Goal: Transaction & Acquisition: Purchase product/service

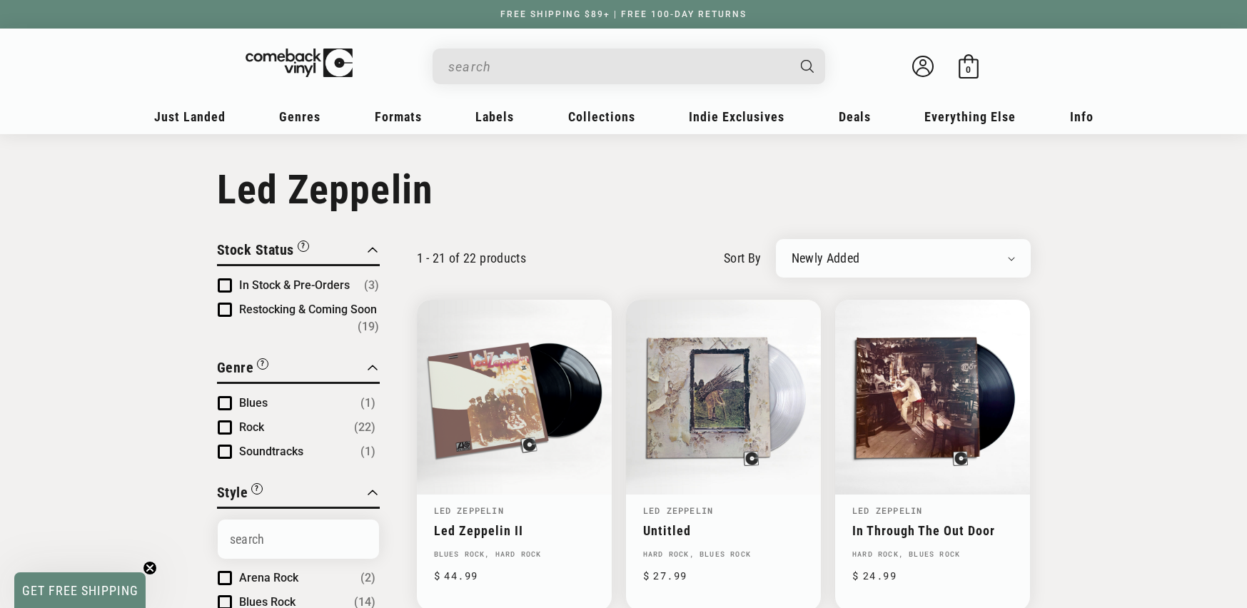
click at [597, 69] on input "When autocomplete results are available use up and down arrows to review and en…" at bounding box center [617, 66] width 338 height 29
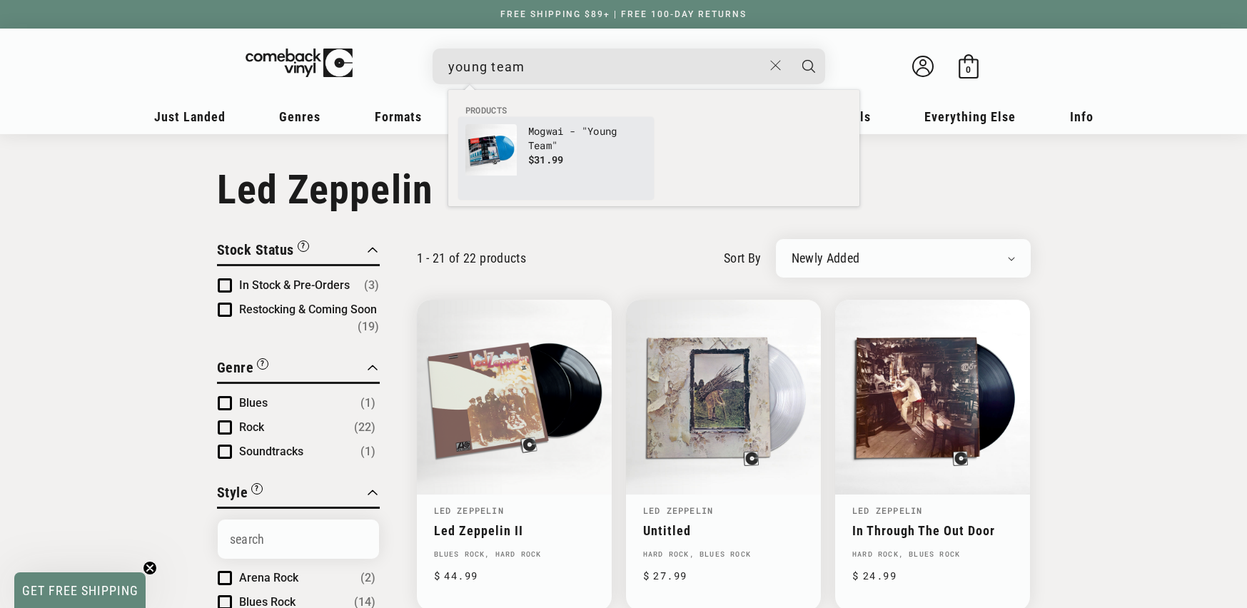
type input "young team"
click at [580, 138] on p "Mogwai - " Young Team "" at bounding box center [587, 138] width 118 height 29
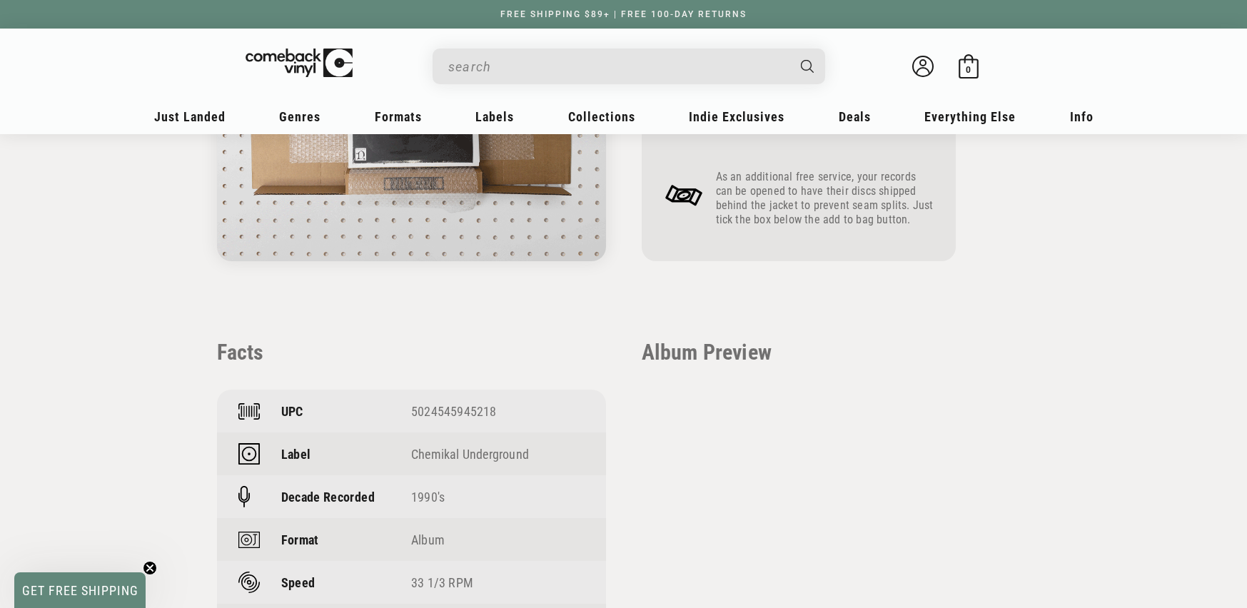
scroll to position [797, 0]
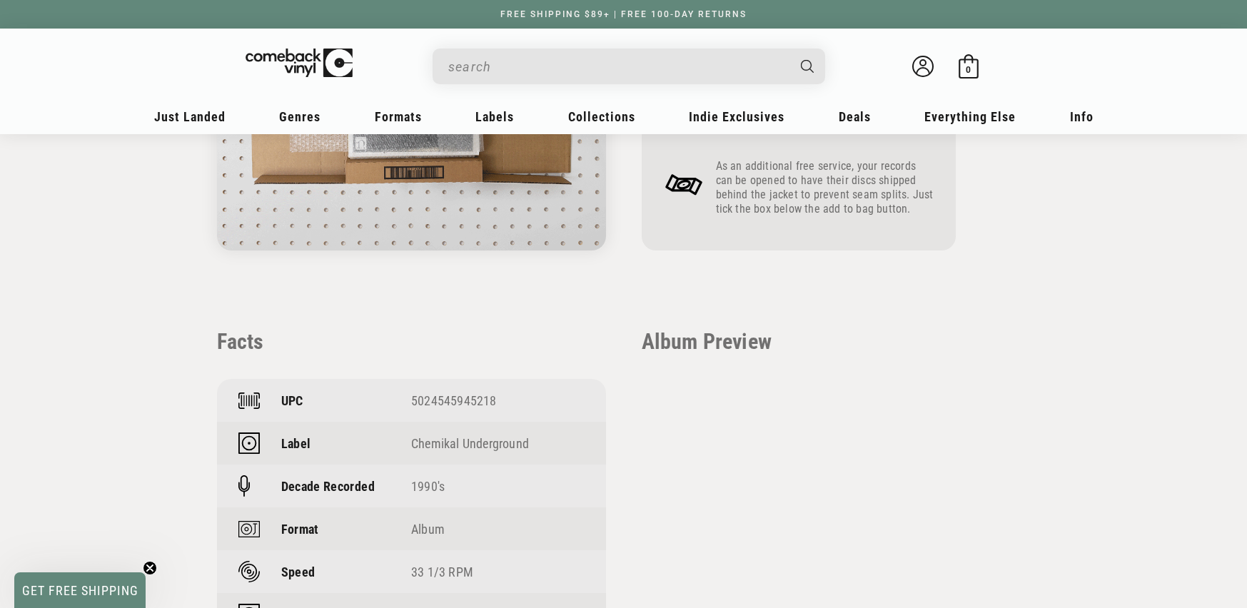
click at [444, 391] on div "UPC 5024545945218" at bounding box center [411, 400] width 389 height 43
click at [445, 397] on div "5024545945218" at bounding box center [497, 400] width 173 height 15
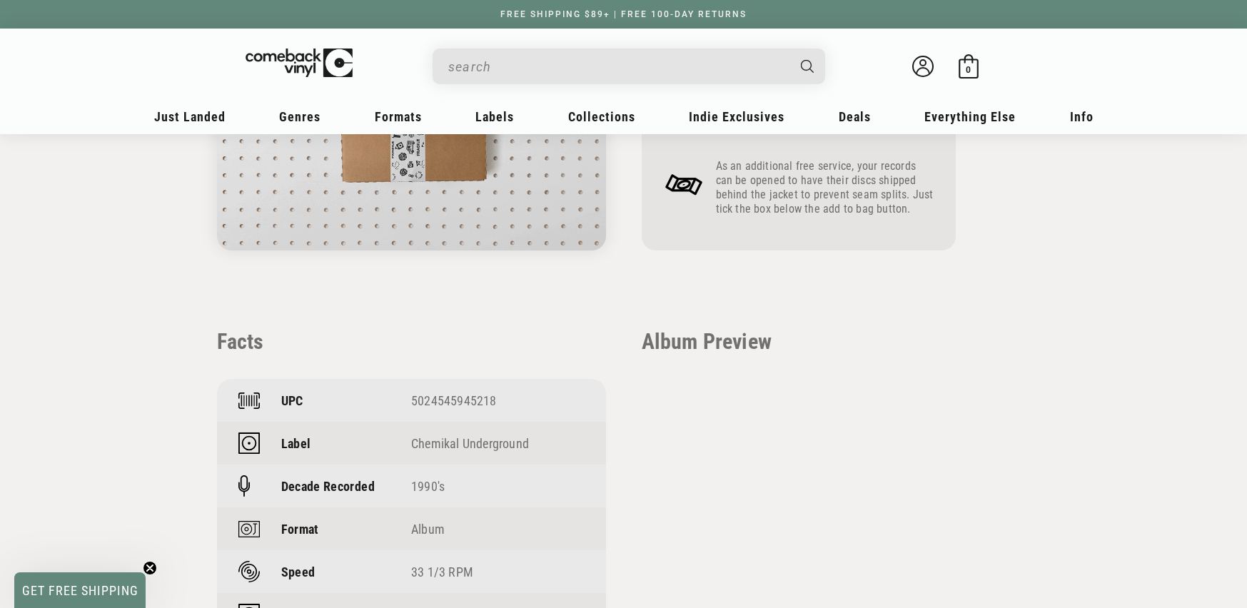
drag, startPoint x: 446, startPoint y: 397, endPoint x: 467, endPoint y: 344, distance: 56.7
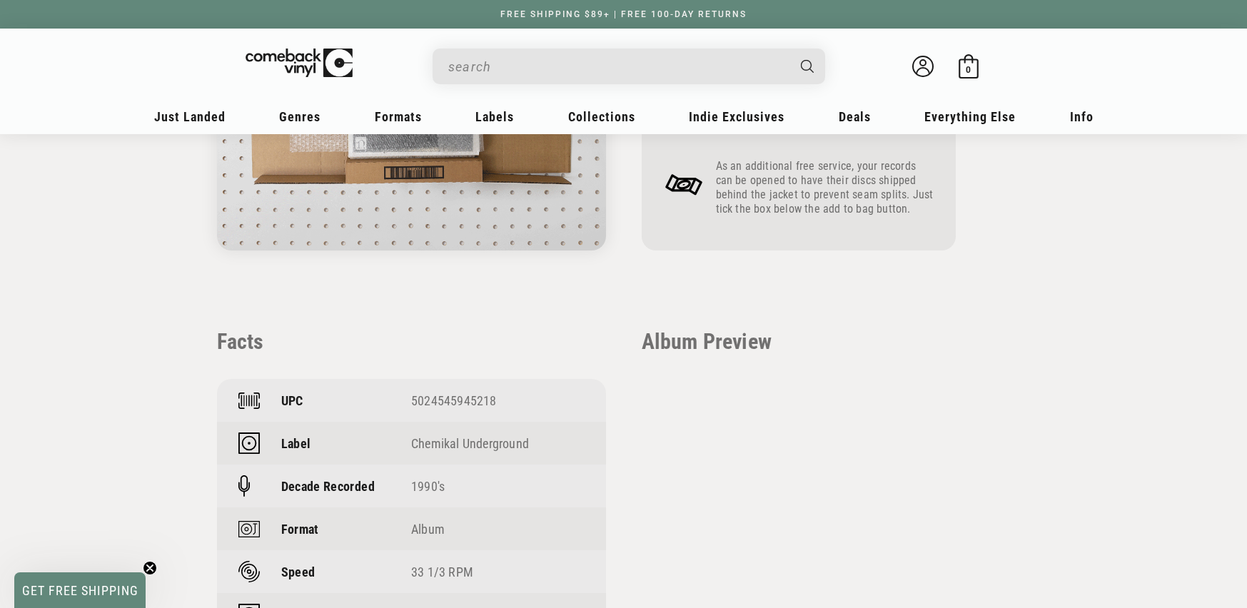
click at [445, 397] on div "5024545945218" at bounding box center [497, 400] width 173 height 15
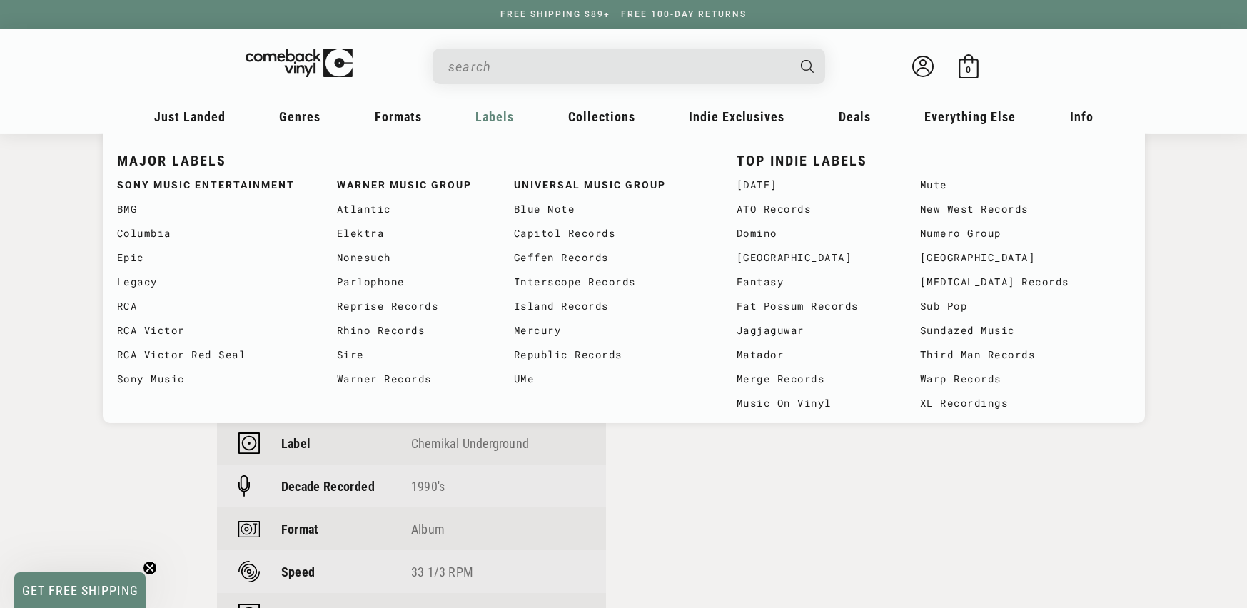
copy div "5024545945218"
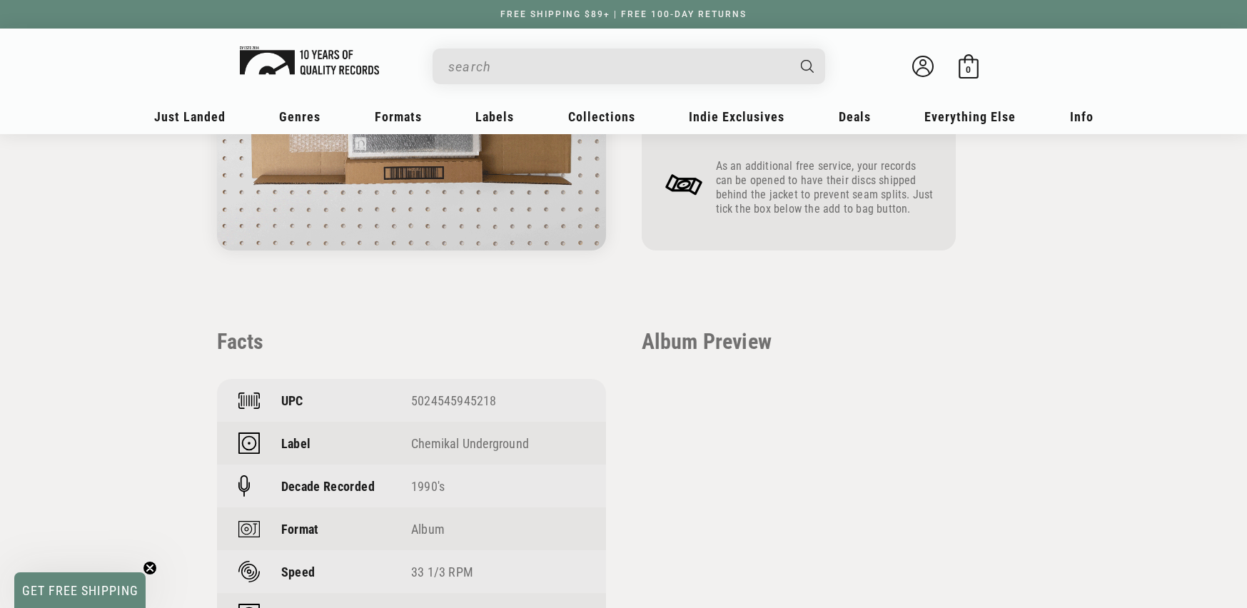
click at [335, 79] on link at bounding box center [299, 66] width 118 height 46
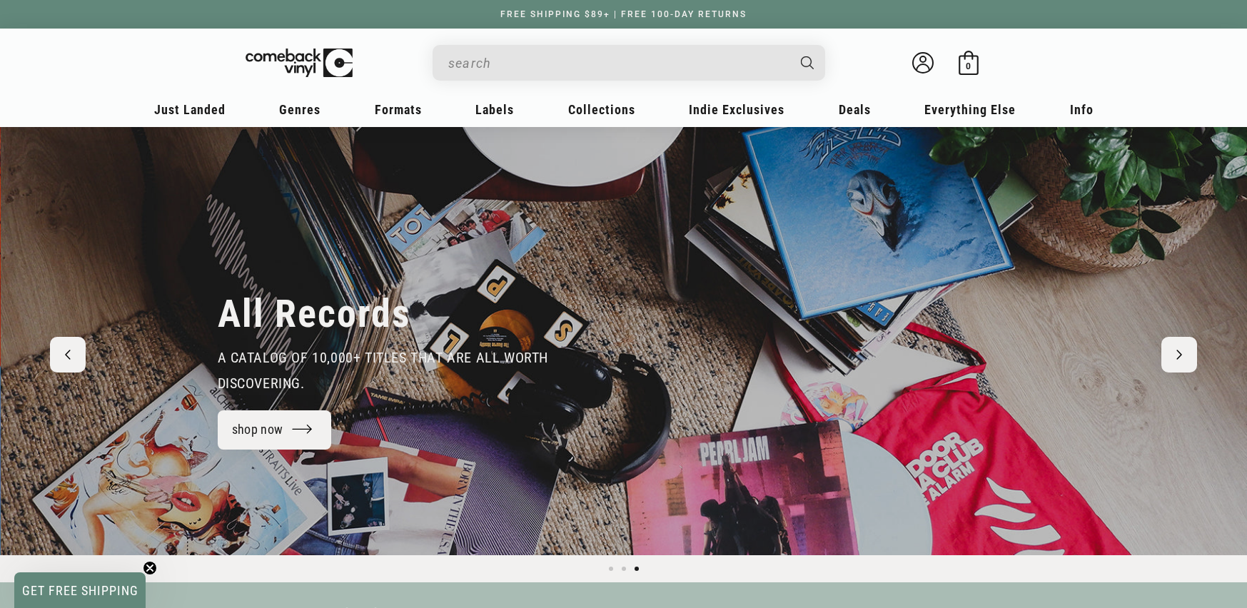
scroll to position [0, 2494]
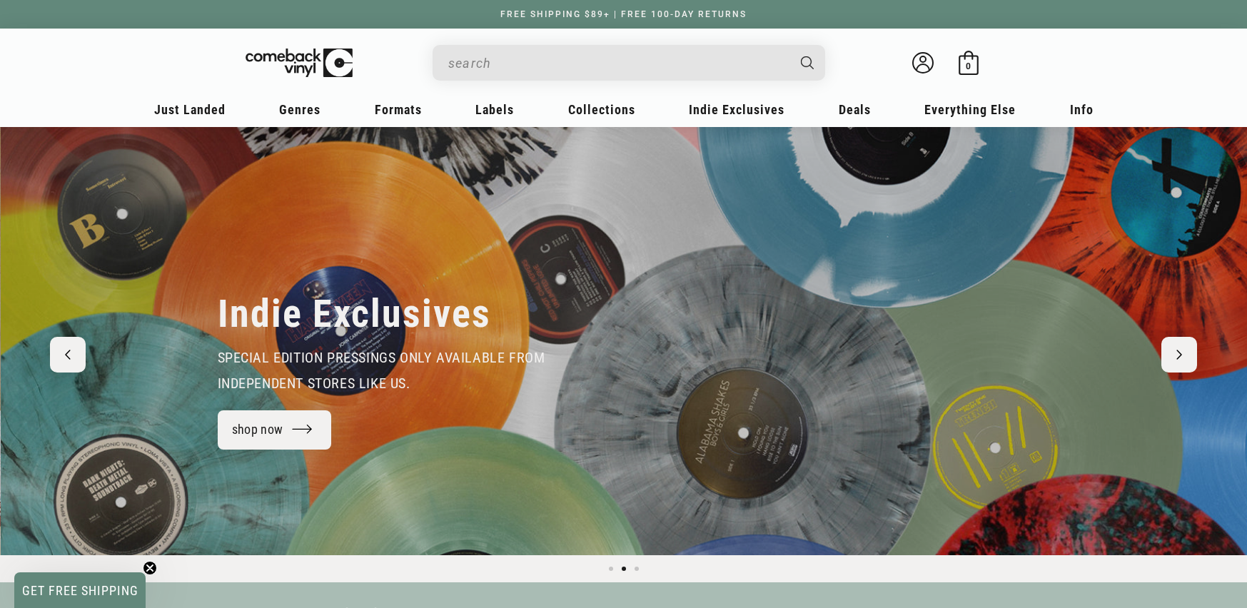
scroll to position [0, 1247]
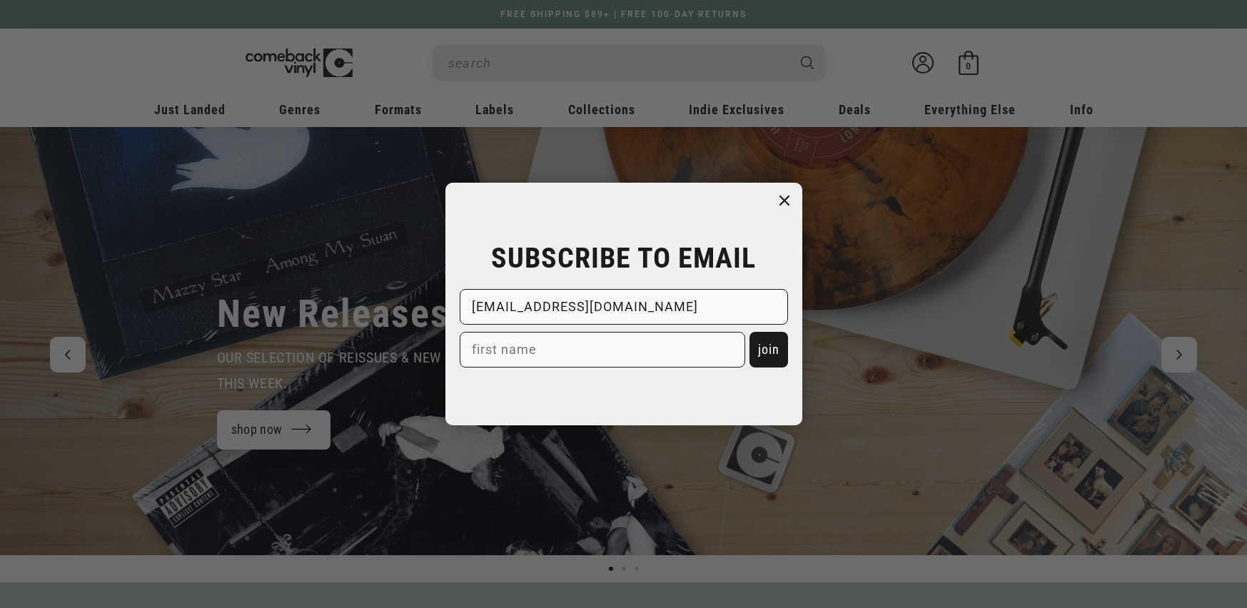
type input "dlbelay@yahoo.com"
click at [759, 350] on button "join" at bounding box center [768, 350] width 39 height 36
type input "DL"
click at [774, 345] on button "join" at bounding box center [768, 350] width 39 height 36
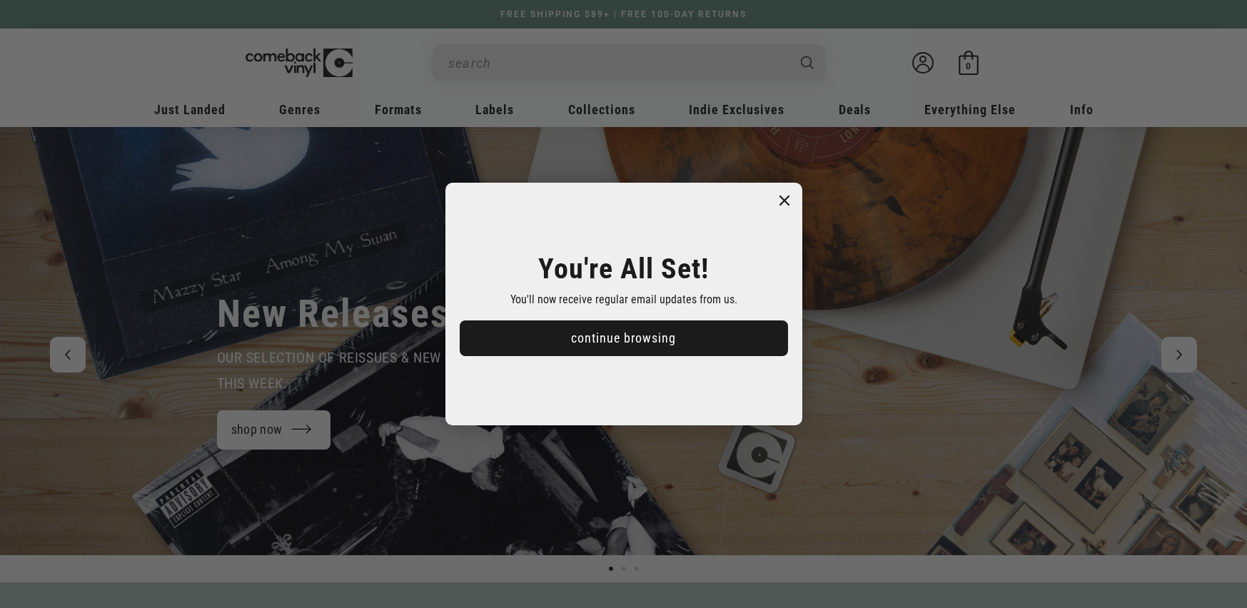
click at [742, 327] on button "continue browsing" at bounding box center [624, 338] width 328 height 36
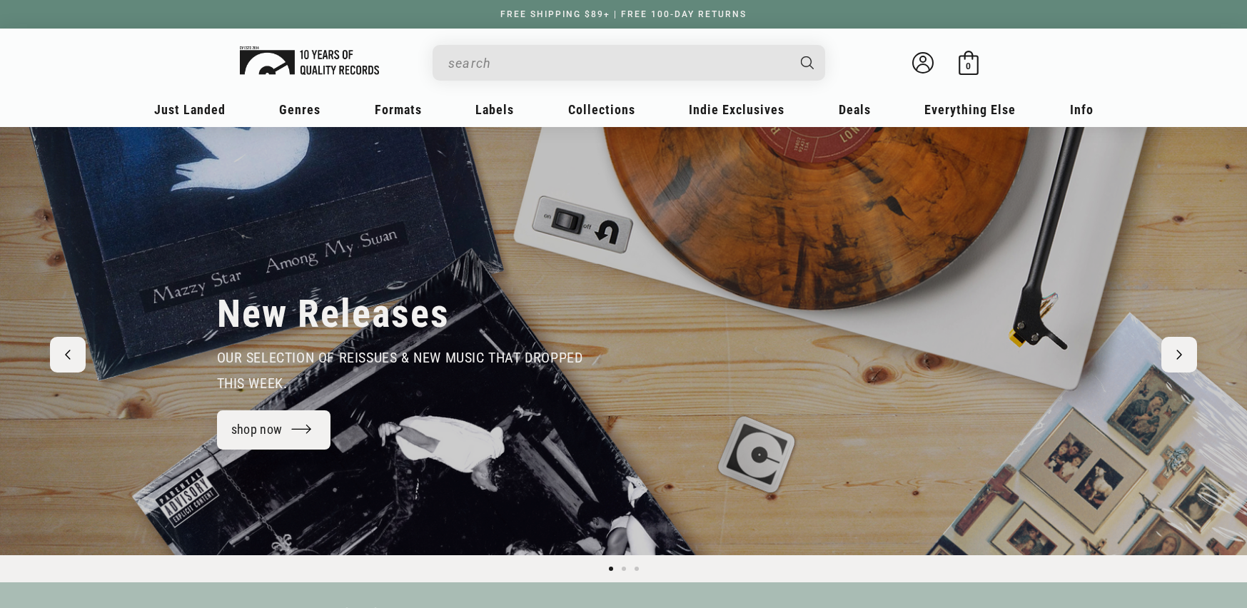
click at [273, 53] on img at bounding box center [309, 60] width 139 height 29
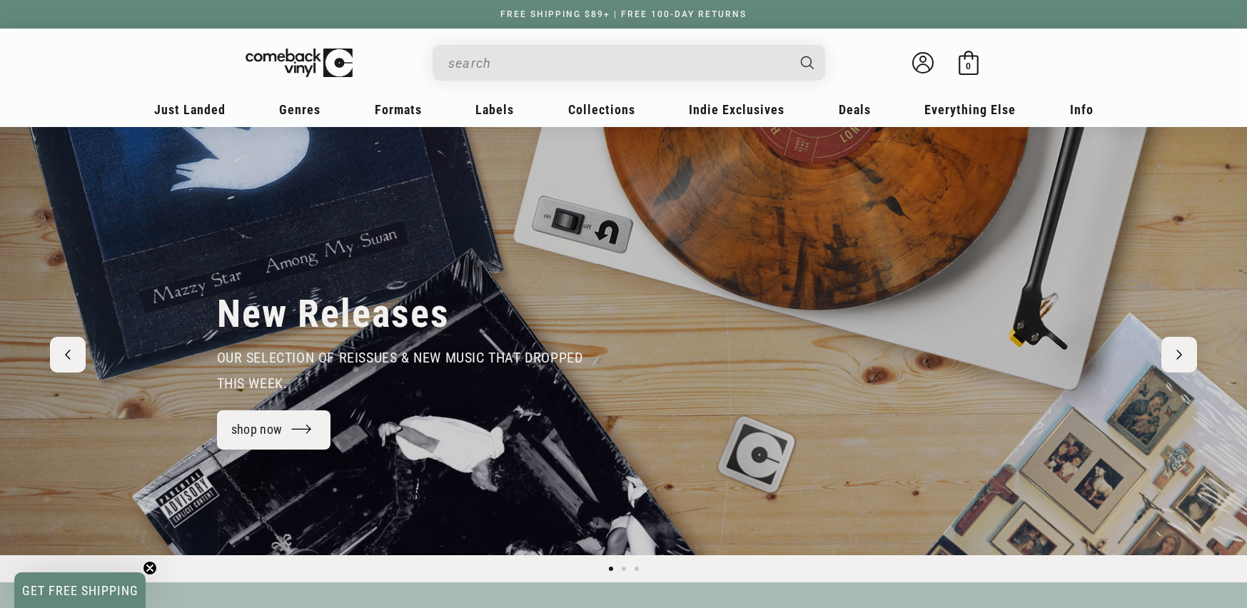
click at [499, 58] on input "When autocomplete results are available use up and down arrows to review and en…" at bounding box center [617, 63] width 338 height 29
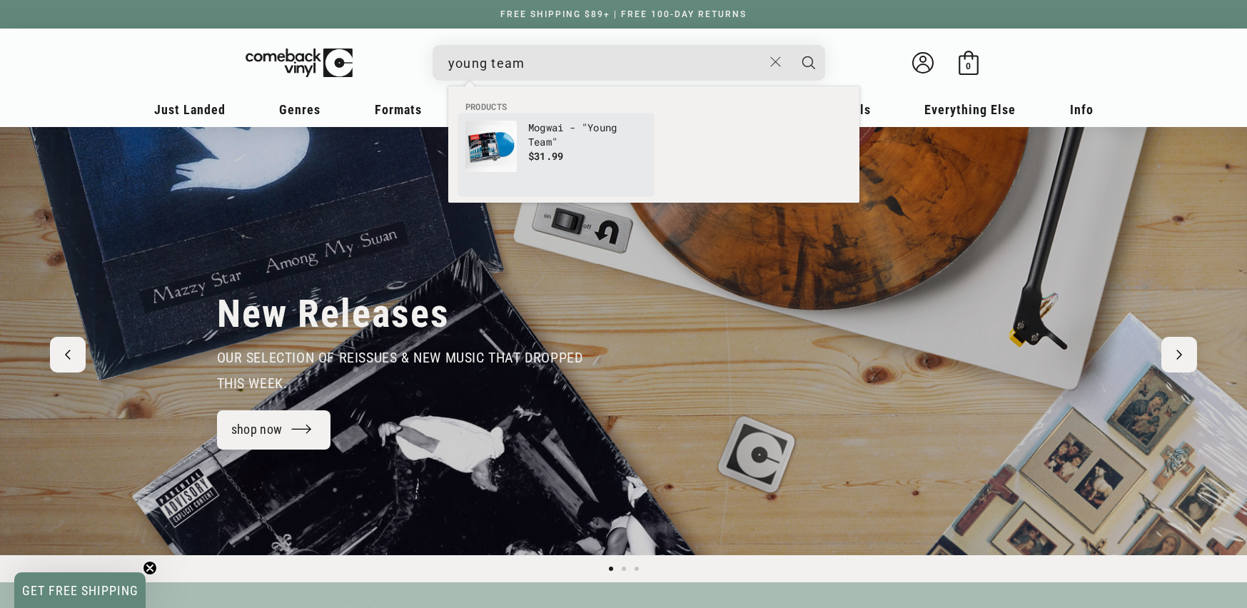
type input "young team"
click at [557, 156] on span "$31.99" at bounding box center [546, 156] width 36 height 14
